Goal: Transaction & Acquisition: Obtain resource

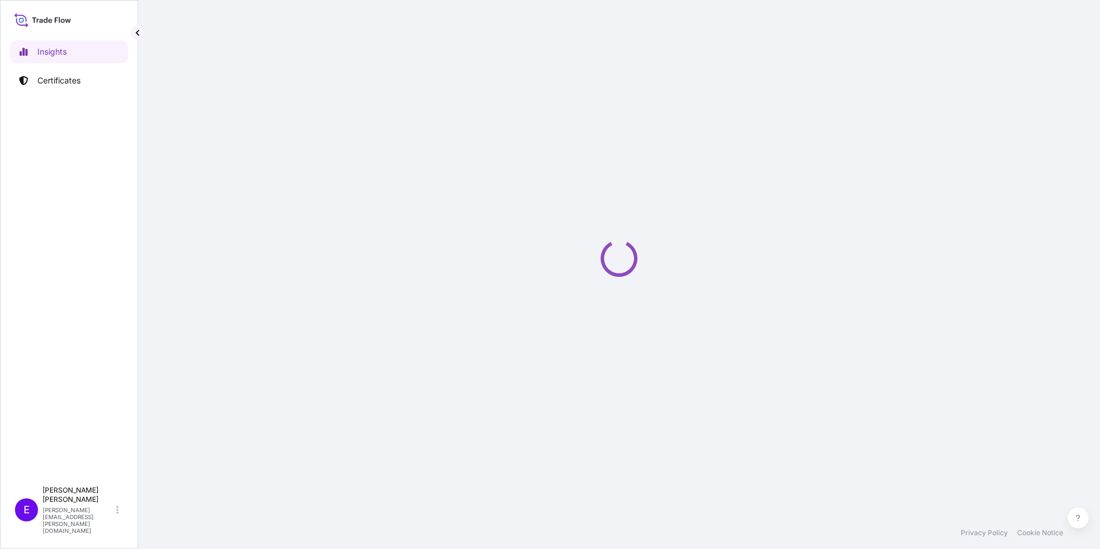
select select "2025"
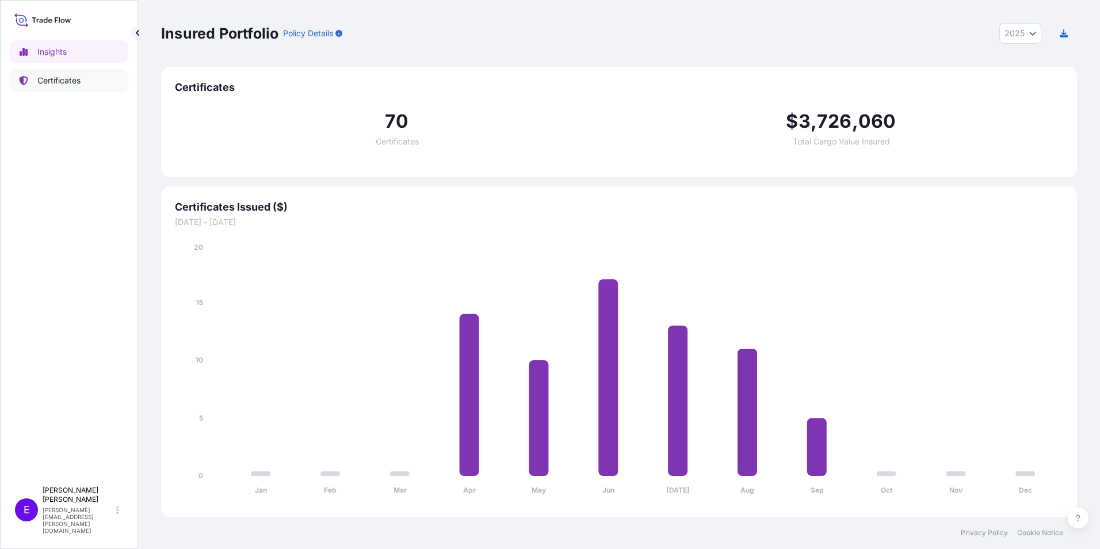
click at [42, 78] on p "Certificates" at bounding box center [58, 81] width 43 height 12
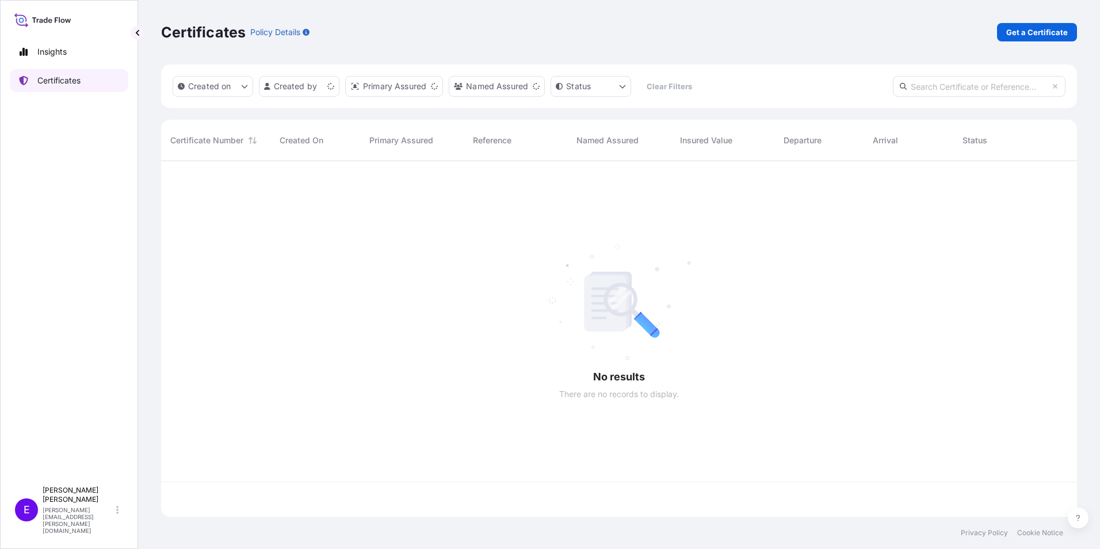
scroll to position [353, 907]
click at [1030, 30] on p "Get a Certificate" at bounding box center [1037, 32] width 62 height 12
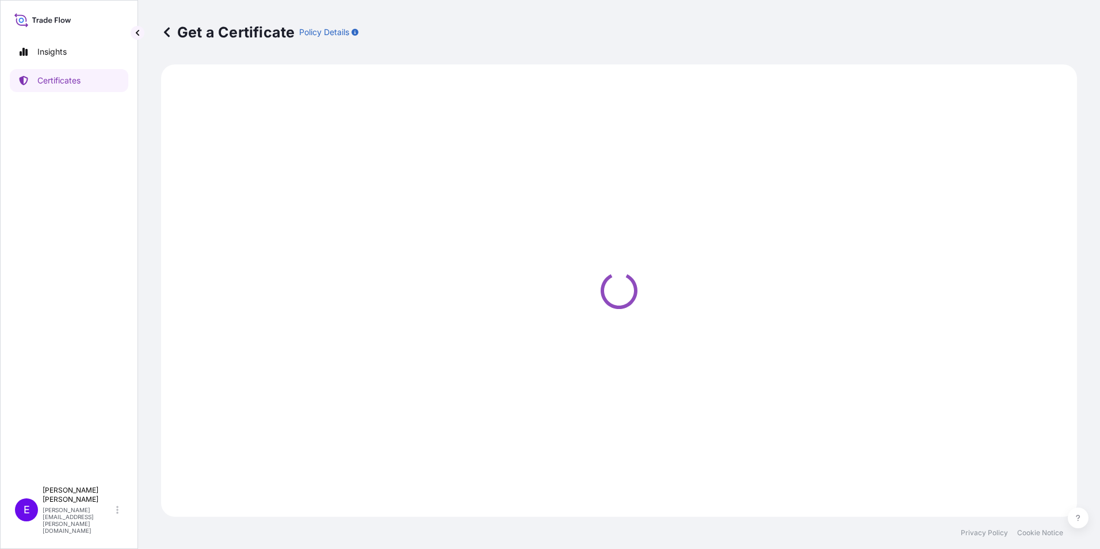
select select "Ocean Vessel"
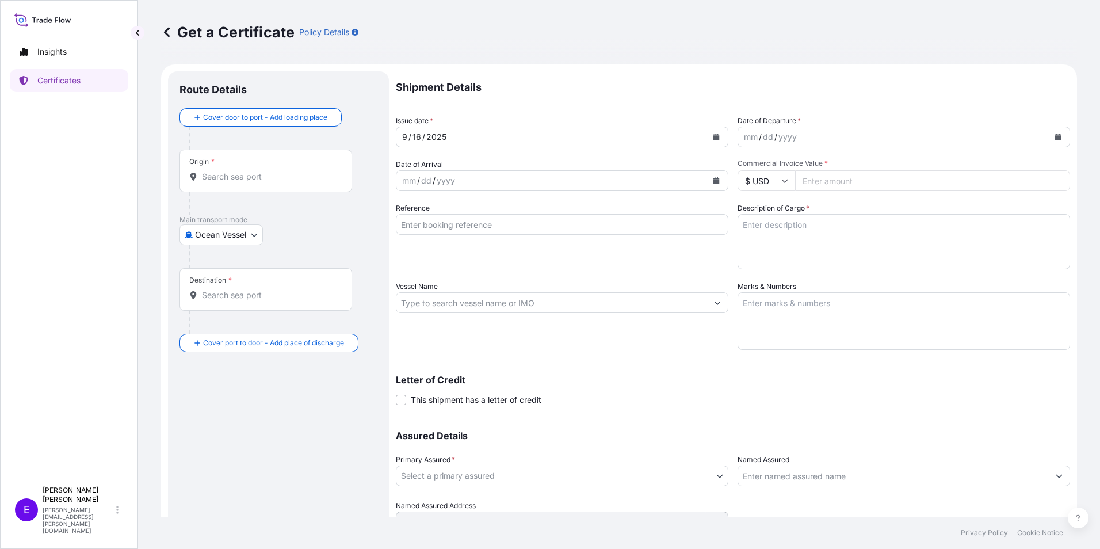
click at [438, 224] on input "Reference" at bounding box center [562, 224] width 332 height 21
type input "PO 65046/19-0161 CENTURY CITY"
click at [1048, 138] on button "Calendar" at bounding box center [1057, 137] width 18 height 18
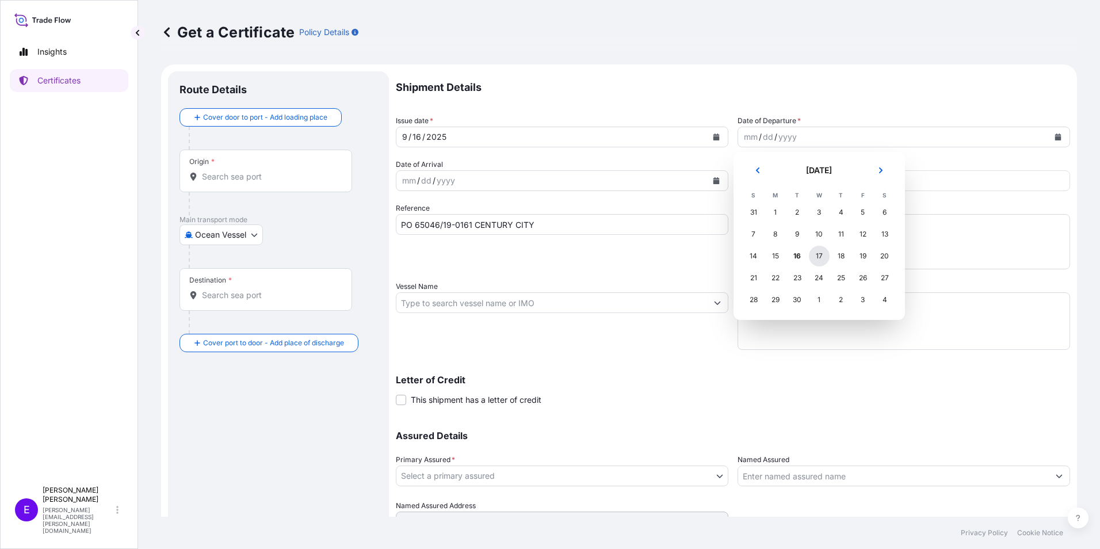
click at [815, 257] on div "17" at bounding box center [819, 256] width 21 height 21
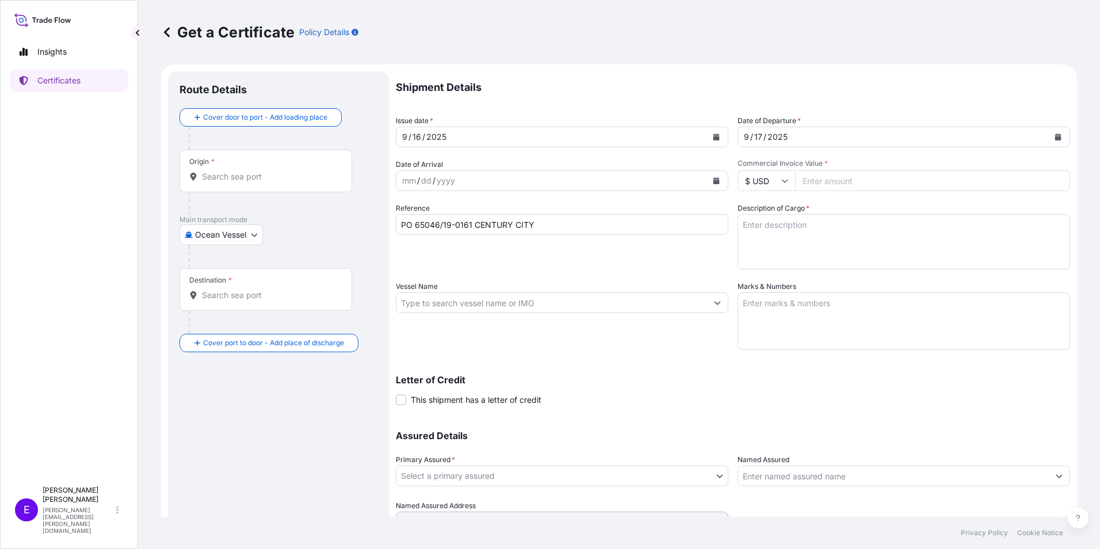
paste input "6684.17"
type input "6684.17"
click at [461, 307] on input "Vessel Name" at bounding box center [551, 302] width 311 height 21
click at [474, 477] on body "Insights Certificates E [PERSON_NAME] [PERSON_NAME][EMAIL_ADDRESS][PERSON_NAME]…" at bounding box center [550, 274] width 1100 height 549
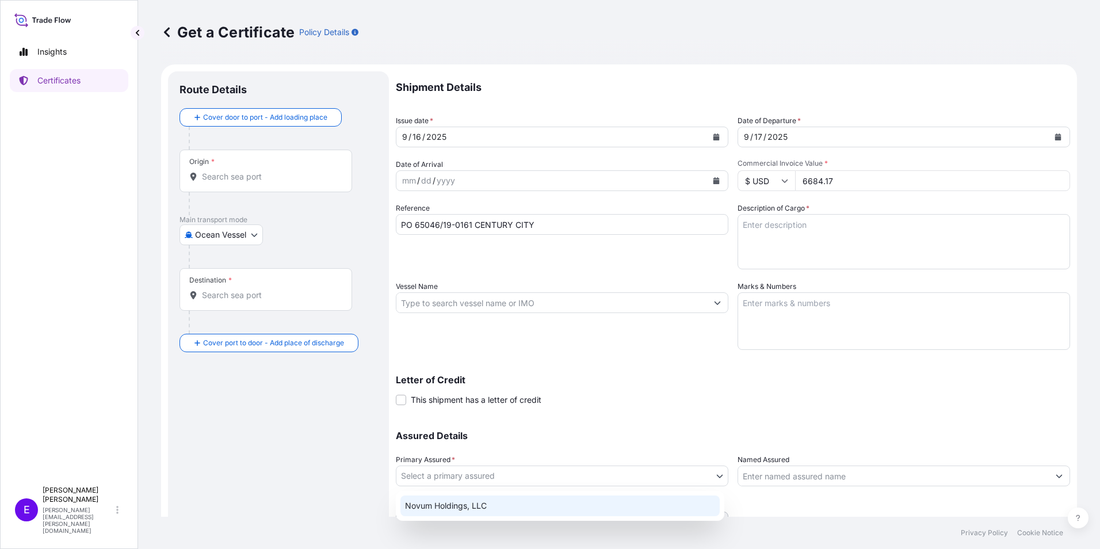
click at [483, 507] on div "Novum Holdings, LLC" at bounding box center [559, 505] width 319 height 21
select select "31540"
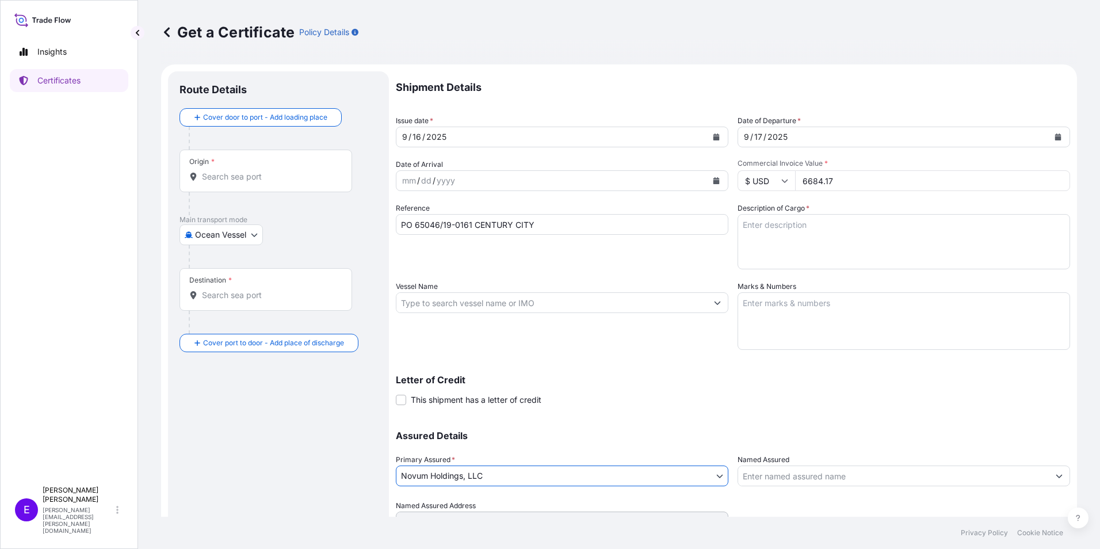
click at [787, 312] on textarea "Marks & Numbers" at bounding box center [903, 321] width 332 height 58
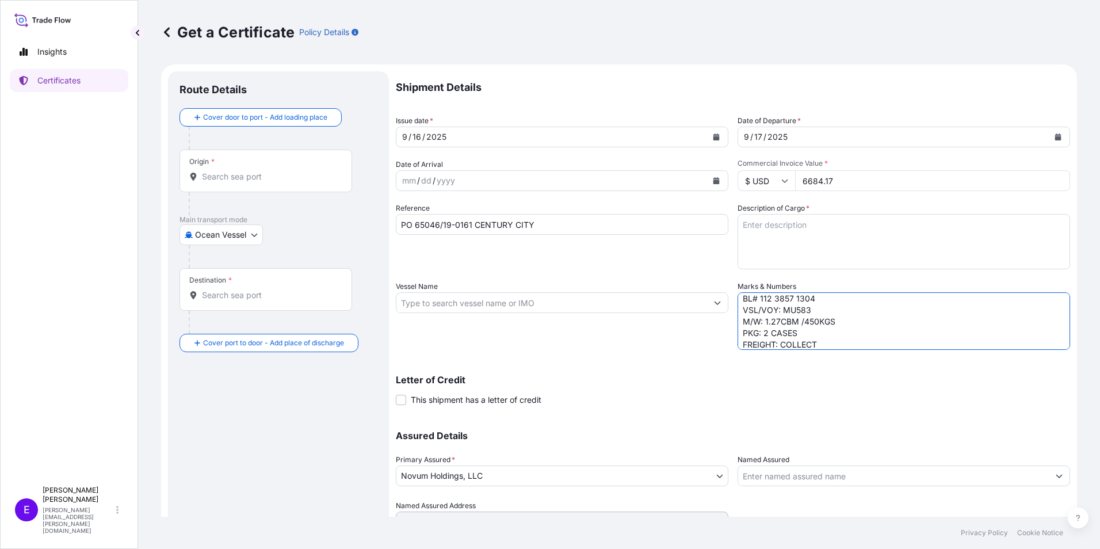
scroll to position [39, 0]
type textarea "POL/POD: PVG-LAX ETD/ETA: [DATE] SEP BL# 112 3857 1304 VSL/VOY: MU583 M/W: 1.27…"
click at [839, 228] on textarea "Description of Cargo *" at bounding box center [903, 241] width 332 height 55
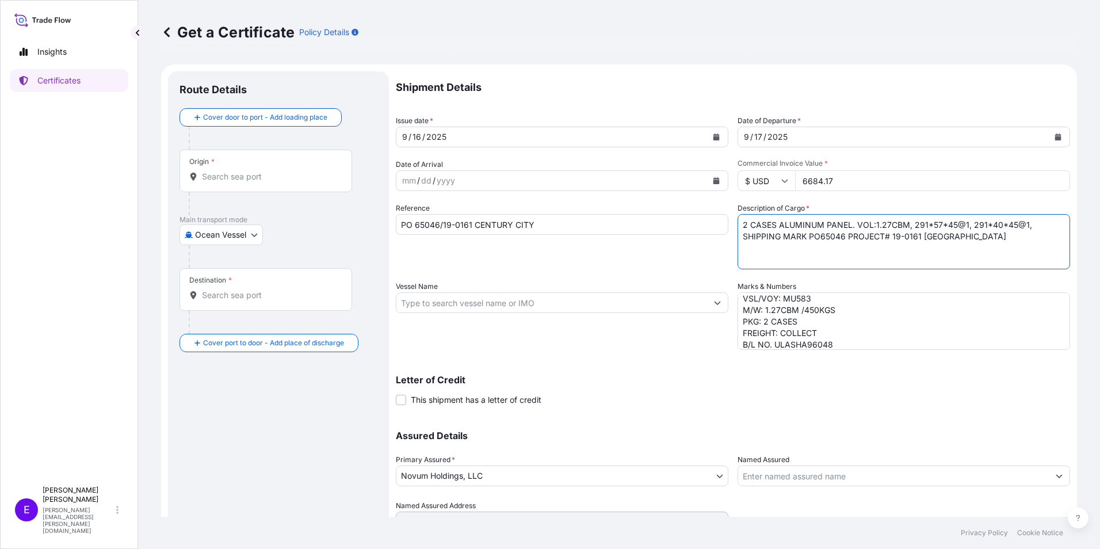
type textarea "2 CASES ALUMINUM PANEL. VOL:1.27CBM, 291*57*45@1, 291*40*45@1, SHIPPING MARK PO…"
click at [219, 231] on body "Insights Certificates E [PERSON_NAME] [PERSON_NAME][EMAIL_ADDRESS][PERSON_NAME]…" at bounding box center [550, 274] width 1100 height 549
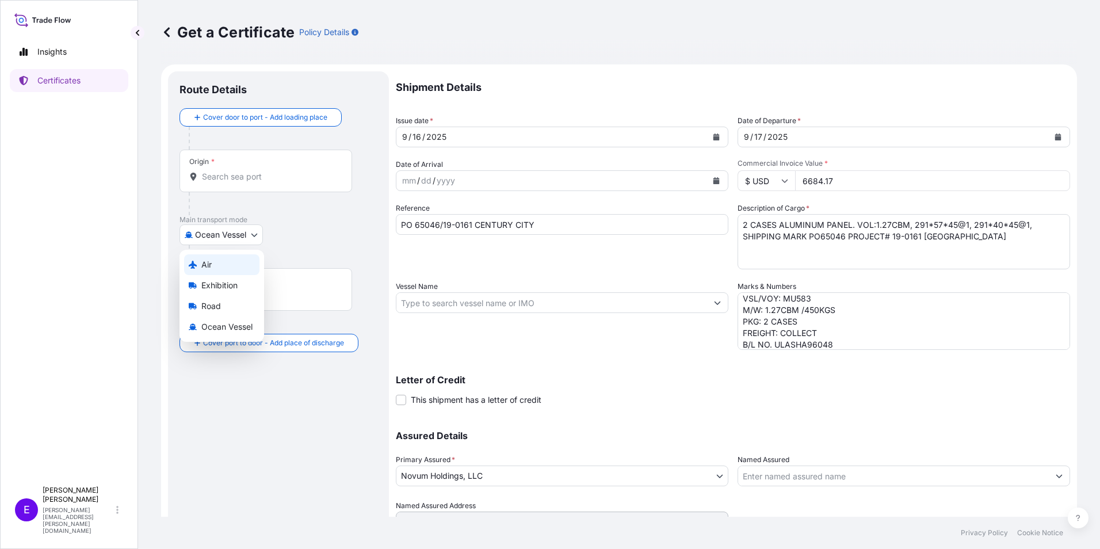
click at [213, 264] on div "Air" at bounding box center [221, 264] width 75 height 21
select select "Air"
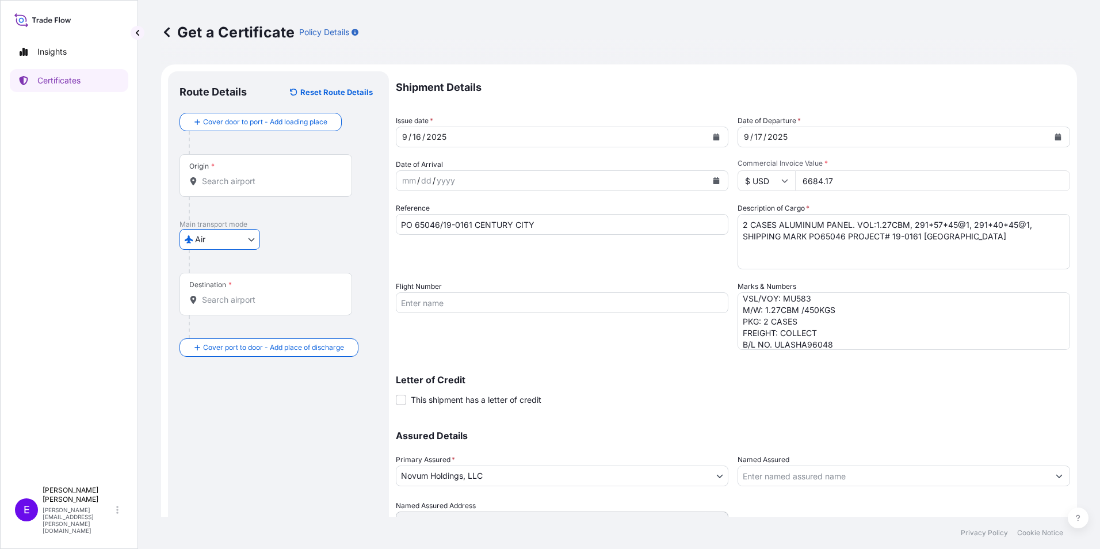
click at [237, 180] on input "Origin *" at bounding box center [270, 181] width 136 height 12
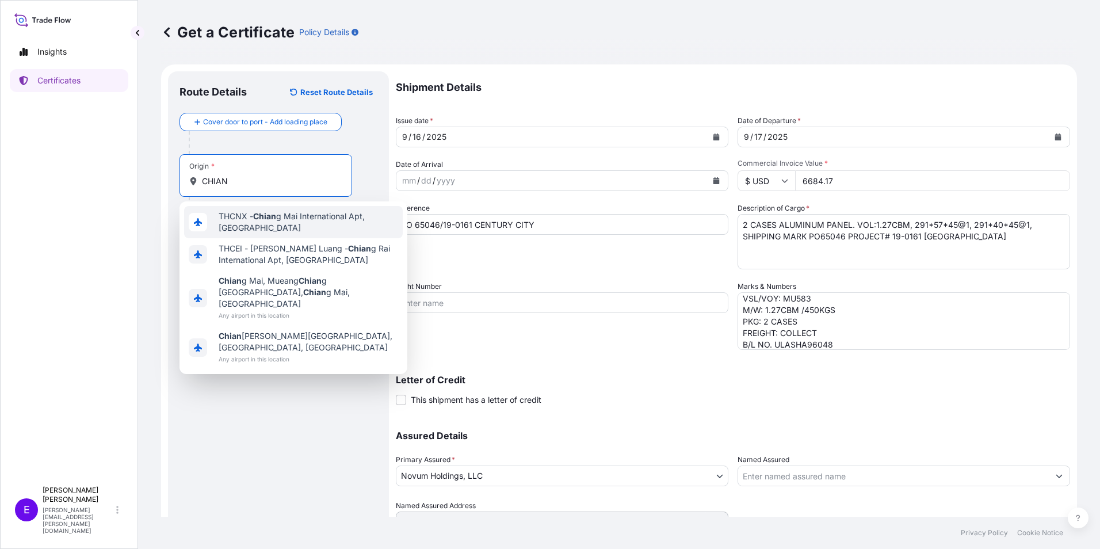
click at [267, 179] on input "CHIAN" at bounding box center [270, 181] width 136 height 12
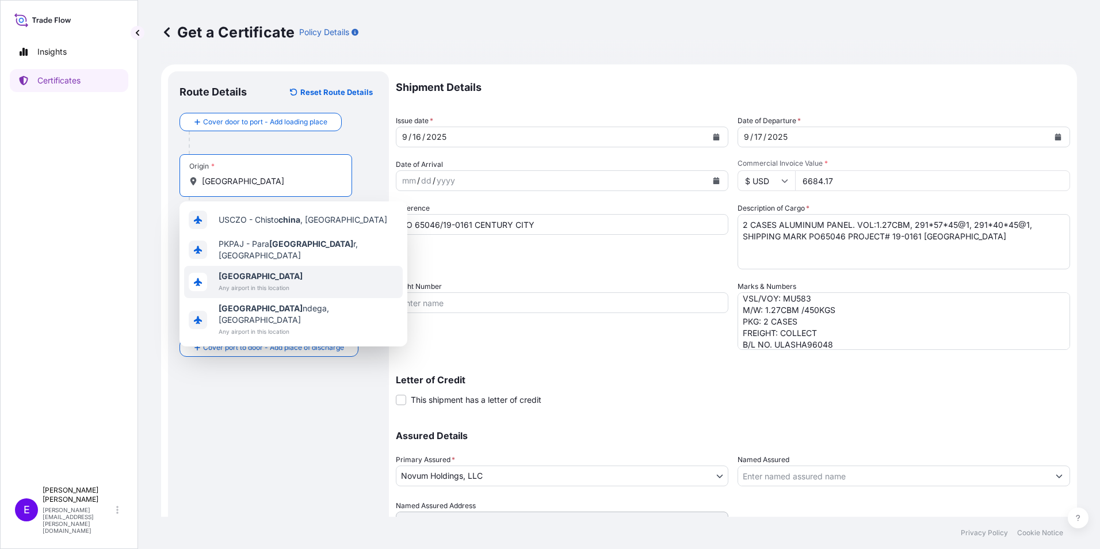
click at [249, 270] on span "[GEOGRAPHIC_DATA]" at bounding box center [261, 276] width 84 height 12
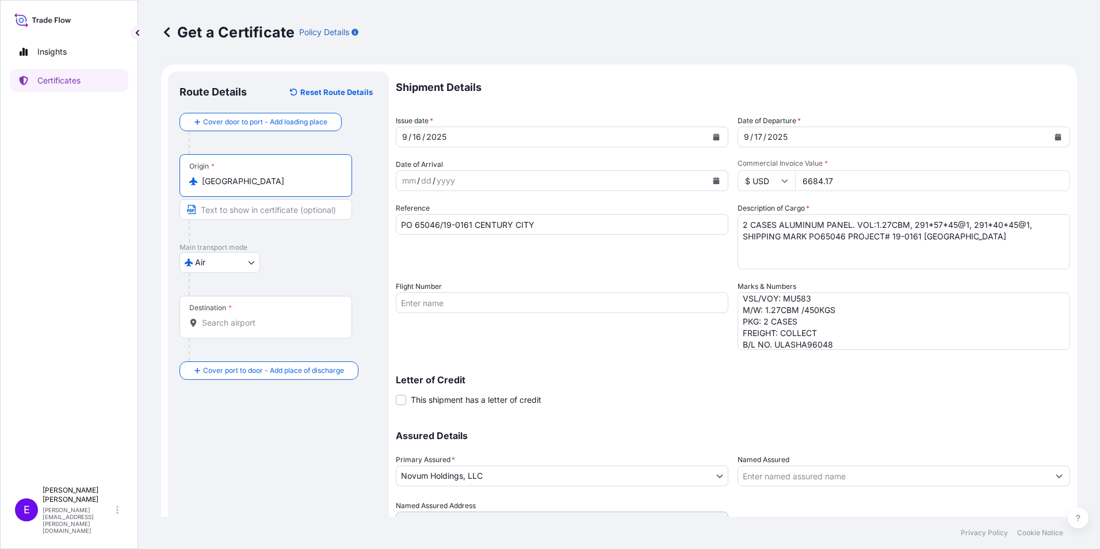
type input "[GEOGRAPHIC_DATA]"
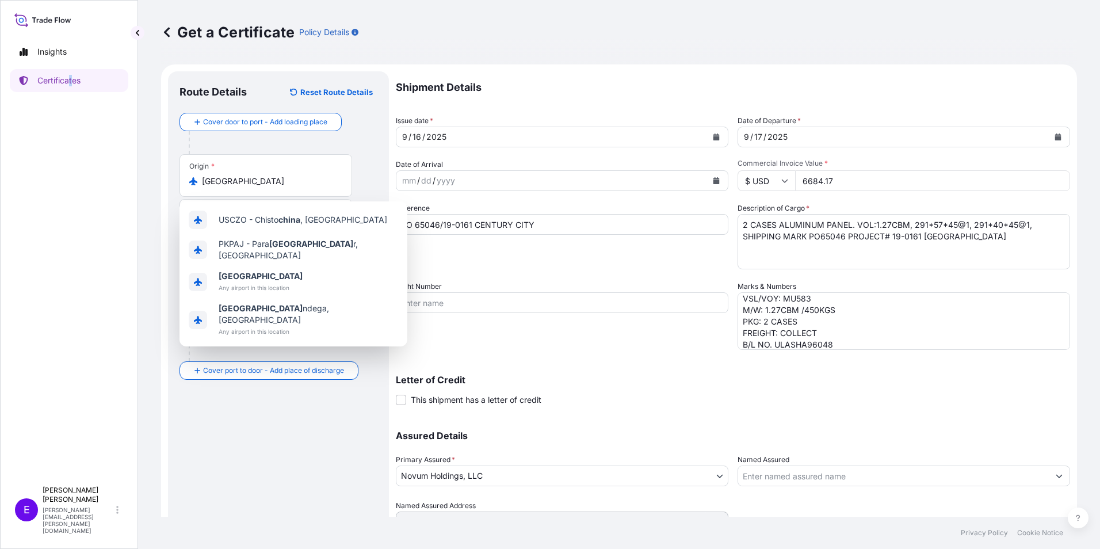
click at [74, 304] on div "Insights Certificates" at bounding box center [69, 255] width 118 height 450
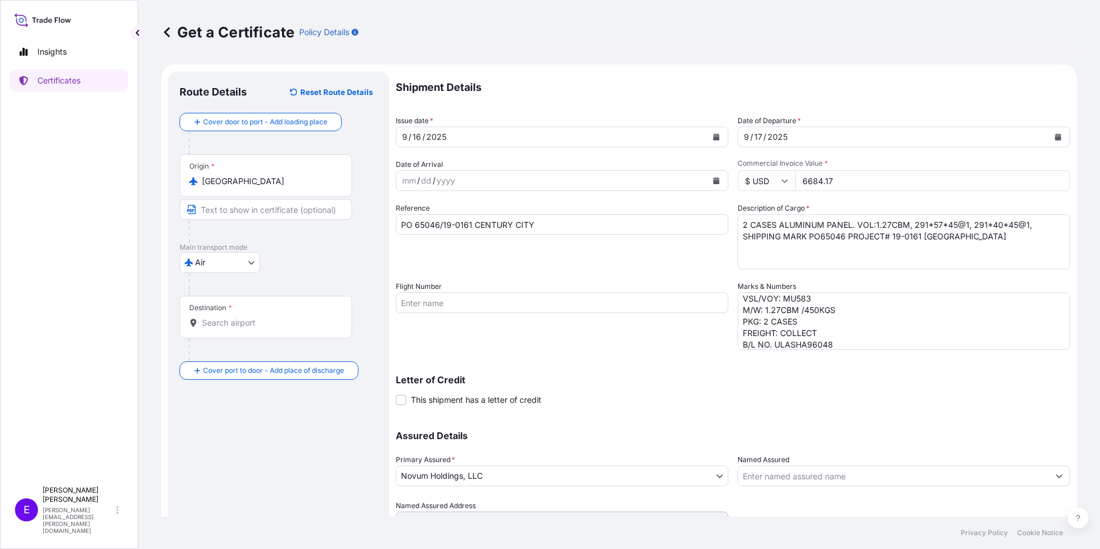
click at [83, 382] on div "Insights Certificates" at bounding box center [69, 255] width 118 height 450
click at [520, 308] on input "Flight Number" at bounding box center [562, 302] width 332 height 21
type input "MU583"
click at [196, 323] on icon at bounding box center [193, 323] width 8 height 8
click at [202, 323] on input "Destination *" at bounding box center [270, 323] width 136 height 12
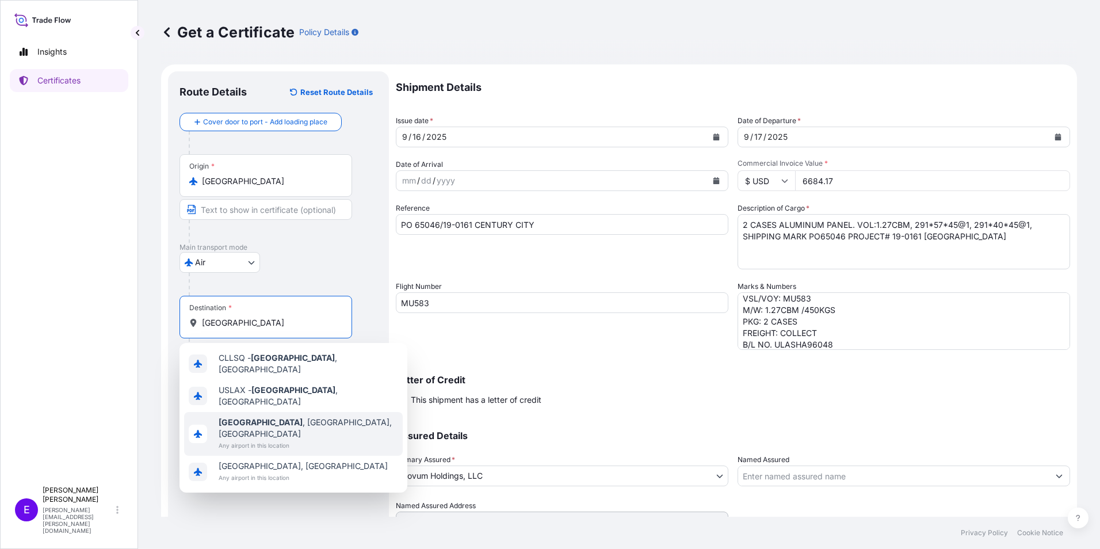
click at [258, 432] on div "[GEOGRAPHIC_DATA] , [GEOGRAPHIC_DATA], [GEOGRAPHIC_DATA] Any airport in this lo…" at bounding box center [293, 434] width 219 height 44
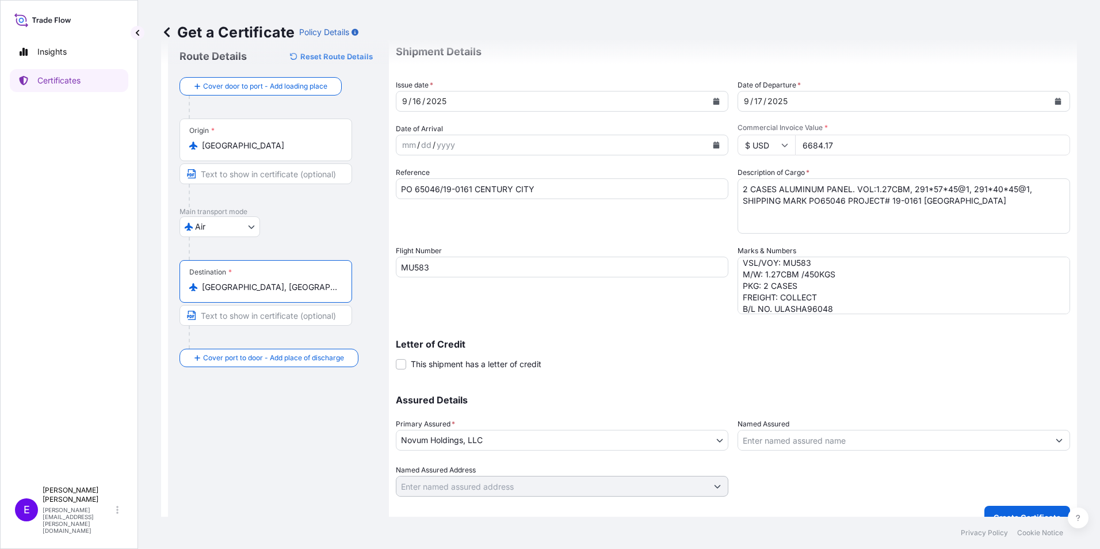
scroll to position [55, 0]
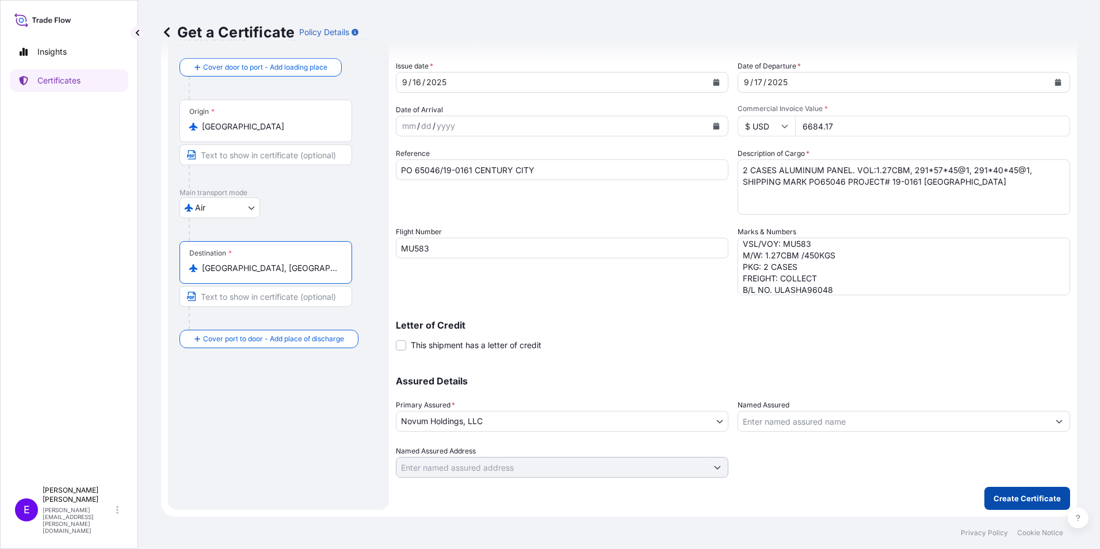
type input "[GEOGRAPHIC_DATA], [GEOGRAPHIC_DATA], [GEOGRAPHIC_DATA]"
click at [1010, 493] on p "Create Certificate" at bounding box center [1026, 498] width 67 height 12
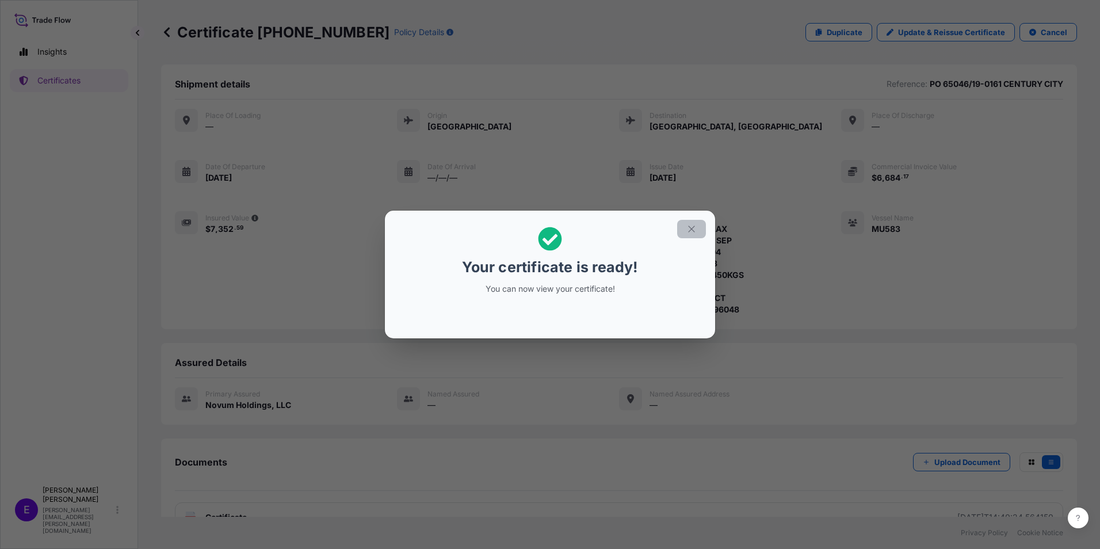
click at [694, 227] on icon "button" at bounding box center [691, 229] width 10 height 10
